Goal: Task Accomplishment & Management: Use online tool/utility

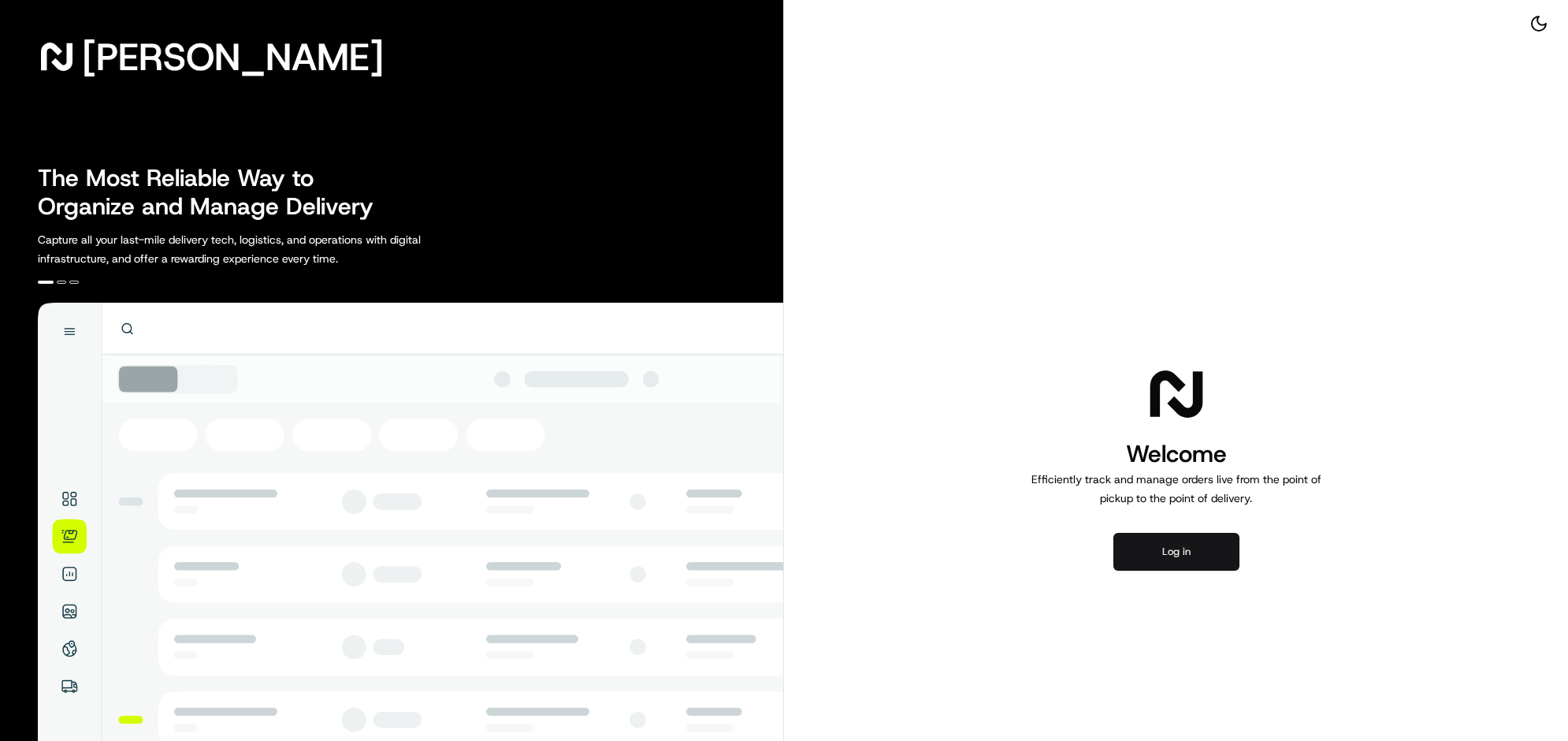
click at [1219, 571] on button "Log in" at bounding box center [1177, 552] width 126 height 38
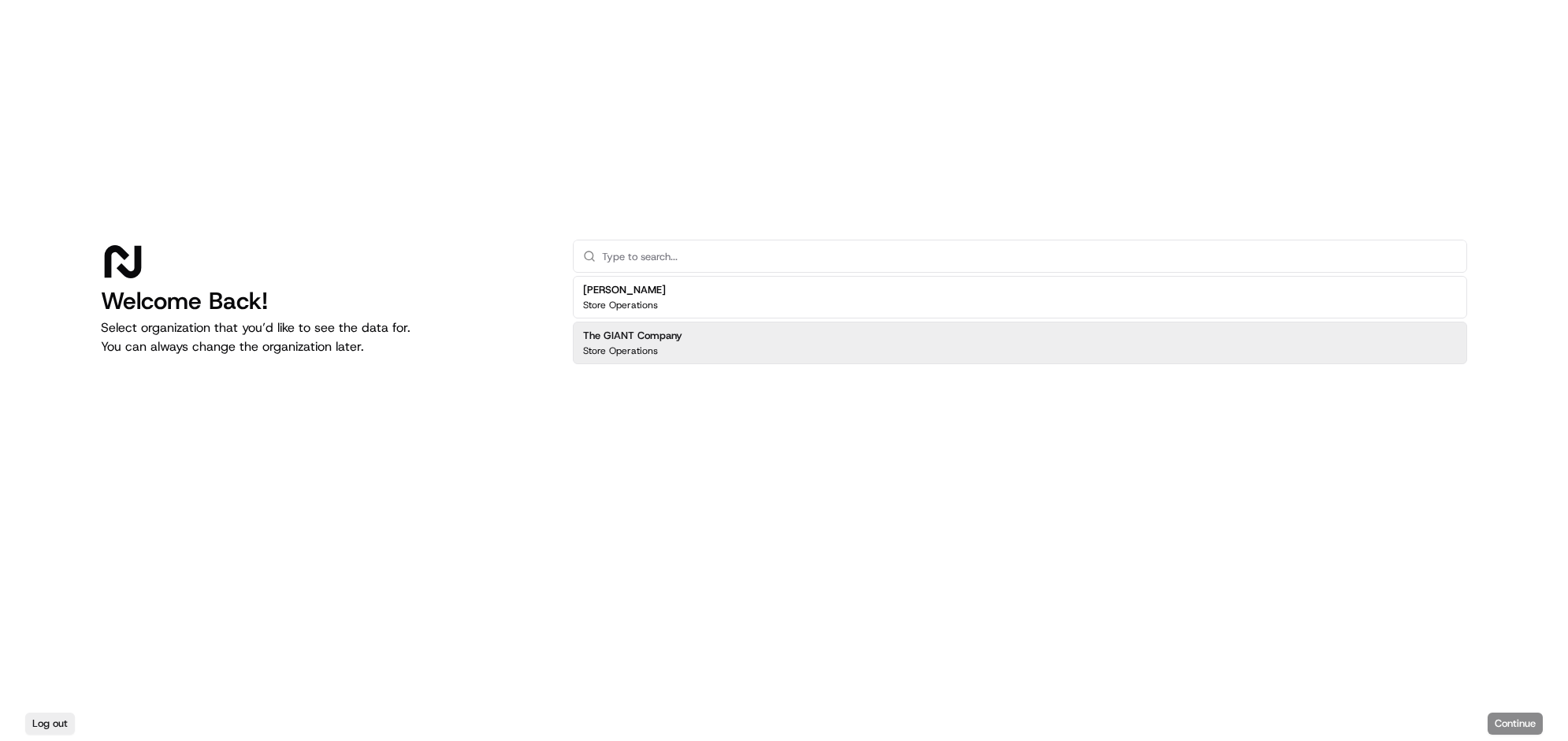
click at [683, 329] on h2 "The GIANT Company" at bounding box center [633, 335] width 99 height 14
click at [1254, 592] on button "Continue" at bounding box center [1515, 724] width 55 height 22
